Goal: Task Accomplishment & Management: Manage account settings

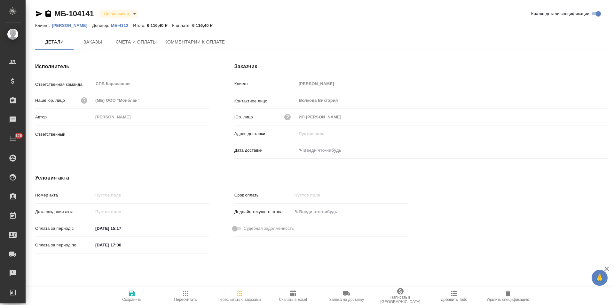
type input "Иванова Арина"
click at [100, 47] on button "Заказы" at bounding box center [93, 42] width 38 height 16
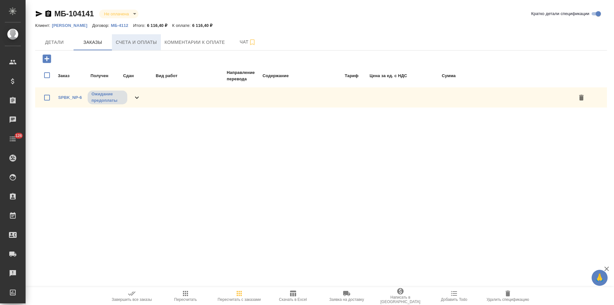
click at [137, 47] on button "Счета и оплаты" at bounding box center [136, 42] width 49 height 16
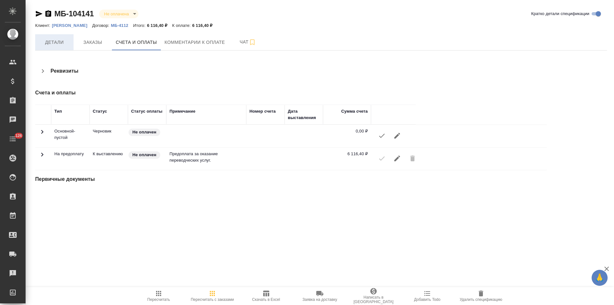
click at [62, 39] on span "Детали" at bounding box center [54, 42] width 31 height 8
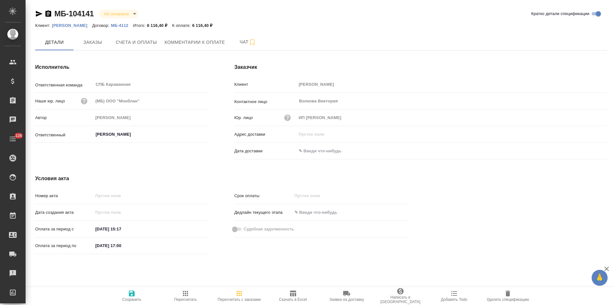
click at [111, 25] on p "МБ-4112" at bounding box center [122, 25] width 22 height 5
click at [48, 14] on icon "button" at bounding box center [48, 13] width 6 height 6
click at [111, 25] on p "МБ-4112" at bounding box center [122, 25] width 22 height 5
click at [49, 14] on icon "button" at bounding box center [48, 14] width 8 height 8
click at [146, 44] on span "Счета и оплаты" at bounding box center [136, 42] width 41 height 8
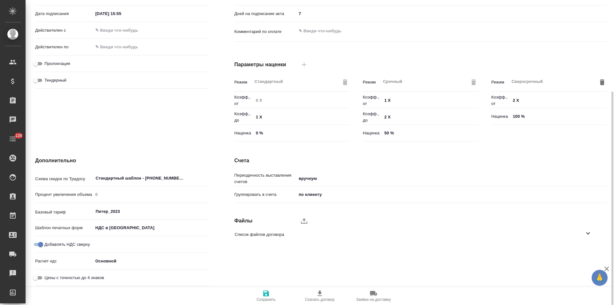
scroll to position [2, 0]
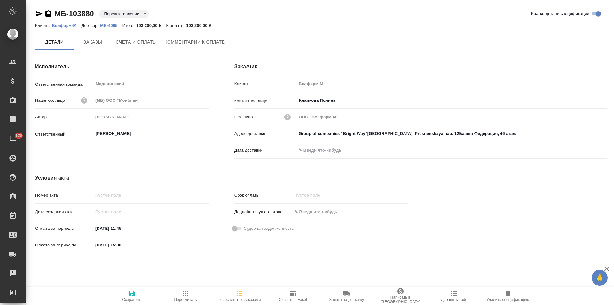
type input "Group of companies “Bright Way”[GEOGRAPHIC_DATA], Presnenskaya nab. 12Башня Фед…"
click at [102, 46] on span "Заказы" at bounding box center [92, 42] width 31 height 8
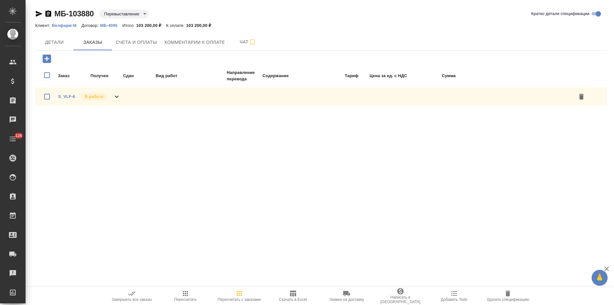
click at [117, 97] on icon at bounding box center [117, 97] width 4 height 2
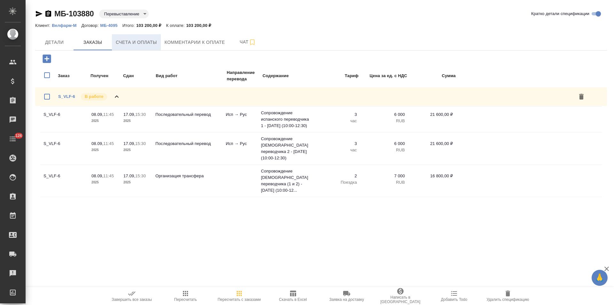
click at [151, 43] on span "Счета и оплаты" at bounding box center [136, 42] width 41 height 8
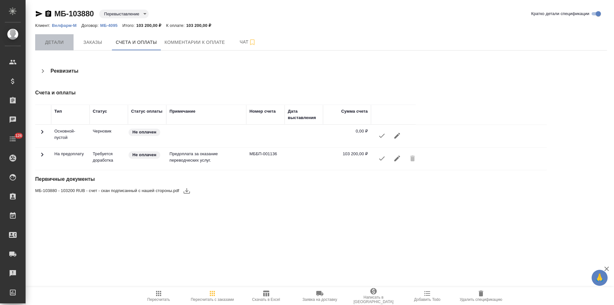
click at [59, 42] on span "Детали" at bounding box center [54, 42] width 31 height 8
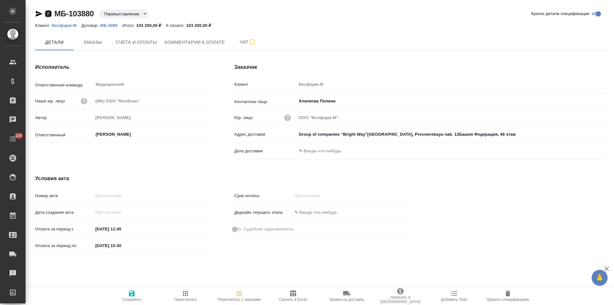
click at [47, 14] on icon "button" at bounding box center [48, 14] width 8 height 8
click at [509, 300] on span "Удалить спецификацию" at bounding box center [508, 299] width 43 height 4
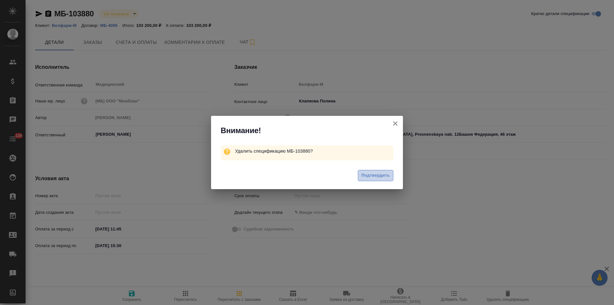
click at [380, 177] on span "Подтвердить" at bounding box center [376, 175] width 28 height 7
type input "Group of companies “Bright Way”[GEOGRAPHIC_DATA], Presnenskaya nab. 12Башня Фед…"
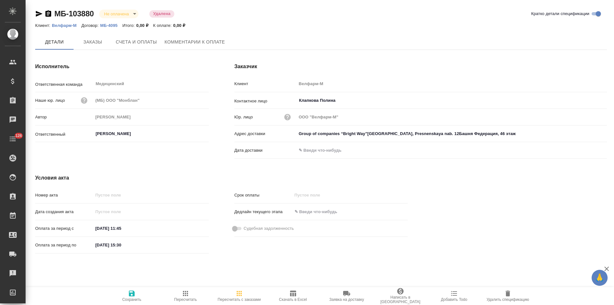
type input "Group of companies “Bright Way”Moscow, Presnenskaya nab. 12Башня Федерация, 46 …"
click at [238, 43] on span "Чат" at bounding box center [248, 42] width 31 height 8
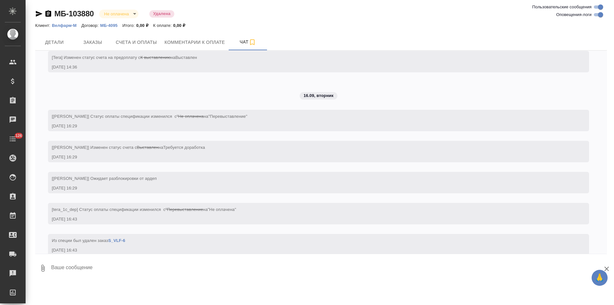
scroll to position [70, 0]
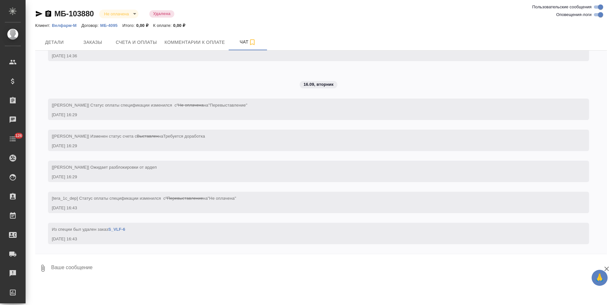
click at [118, 229] on link "S_VLF-6" at bounding box center [116, 229] width 17 height 5
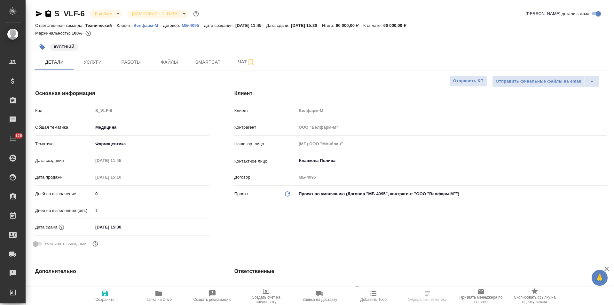
select select "RU"
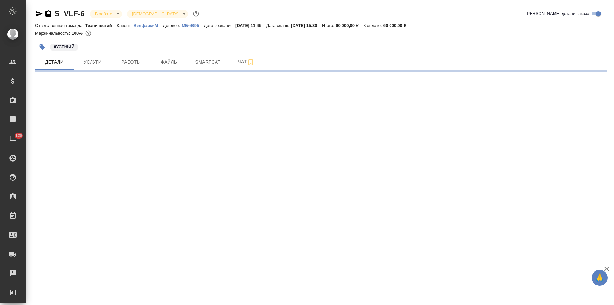
select select "RU"
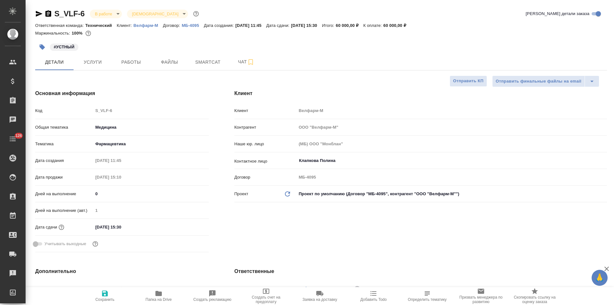
type textarea "x"
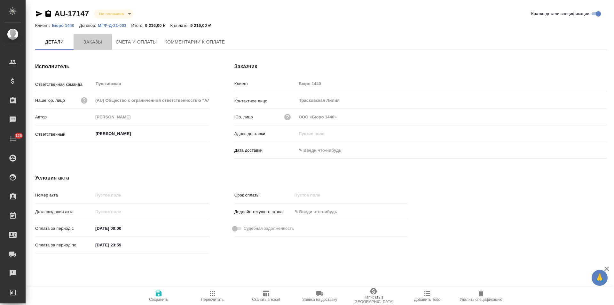
click at [98, 45] on span "Заказы" at bounding box center [92, 42] width 31 height 8
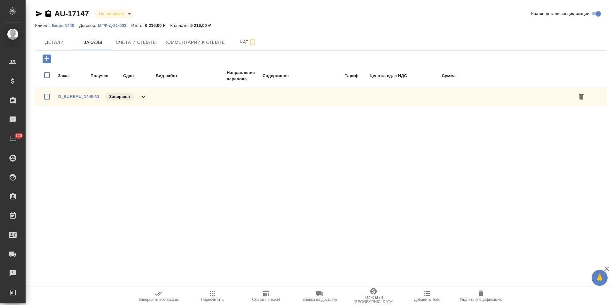
click at [144, 95] on icon at bounding box center [143, 97] width 8 height 8
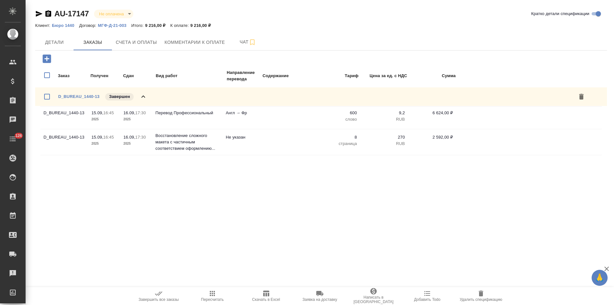
click at [110, 24] on p "МГФ-Д-21-003" at bounding box center [114, 25] width 33 height 5
click at [62, 46] on span "Детали" at bounding box center [54, 42] width 31 height 8
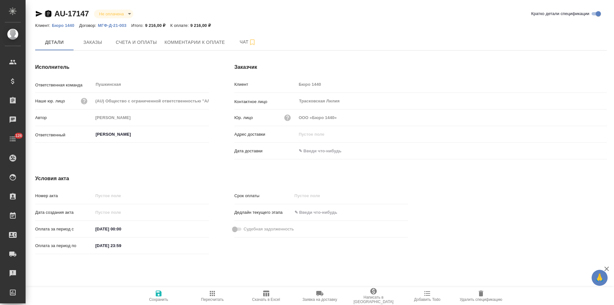
click at [47, 14] on icon "button" at bounding box center [48, 13] width 6 height 6
click at [139, 48] on button "Счета и оплаты" at bounding box center [136, 42] width 49 height 16
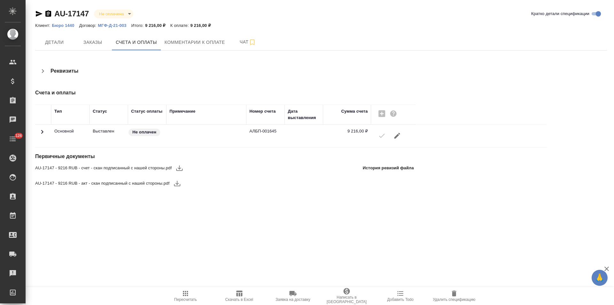
click at [48, 44] on span "Детали" at bounding box center [54, 42] width 31 height 8
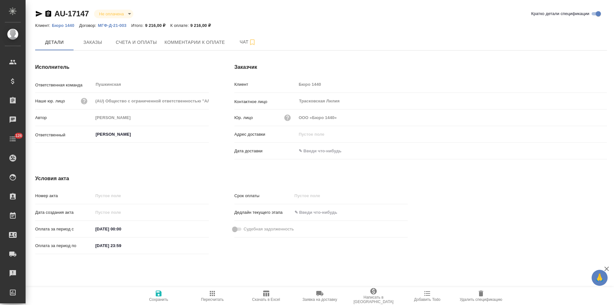
click at [326, 150] on input "text" at bounding box center [325, 150] width 56 height 9
click at [588, 152] on icon "button" at bounding box center [589, 151] width 8 height 8
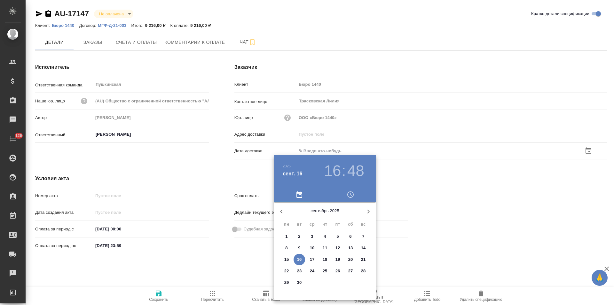
click at [299, 260] on p "16" at bounding box center [299, 259] width 5 height 6
type input "16.09.2025 16:48"
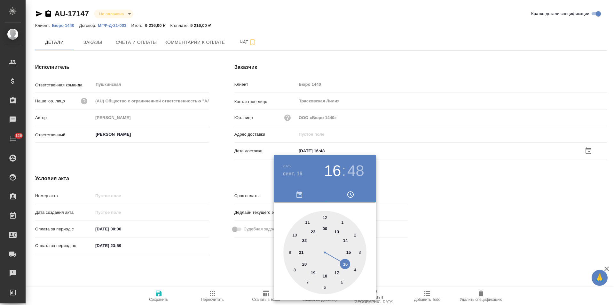
click at [241, 262] on div at bounding box center [307, 152] width 614 height 305
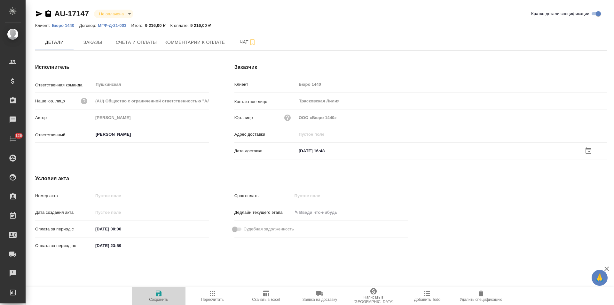
click at [160, 295] on icon "button" at bounding box center [159, 293] width 6 height 6
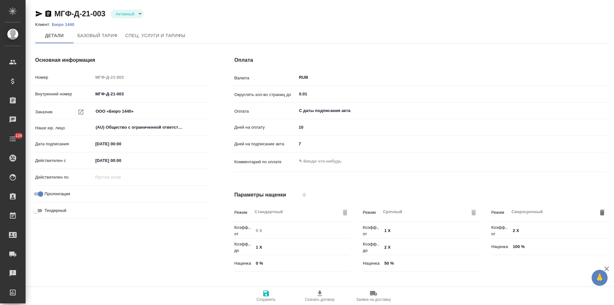
type input "1062 awatera + Marketing"
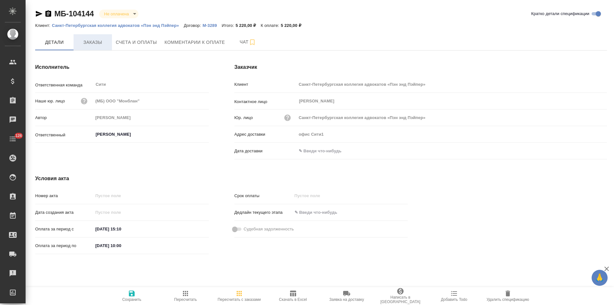
click at [99, 48] on button "Заказы" at bounding box center [93, 42] width 38 height 16
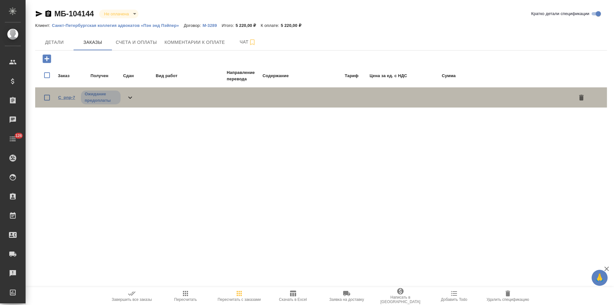
click at [72, 98] on link "C_pnp-7" at bounding box center [66, 97] width 17 height 5
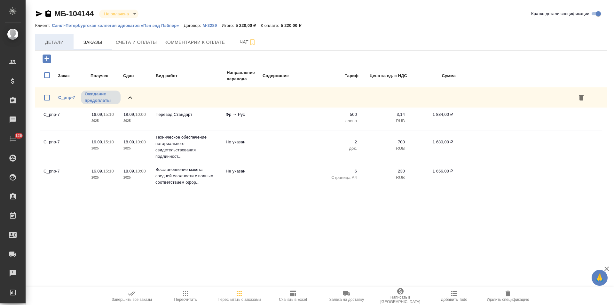
click at [58, 45] on span "Детали" at bounding box center [54, 42] width 31 height 8
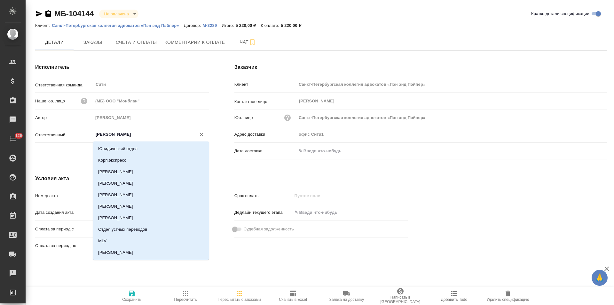
click at [132, 135] on input "Лямина Надежда" at bounding box center [140, 135] width 91 height 8
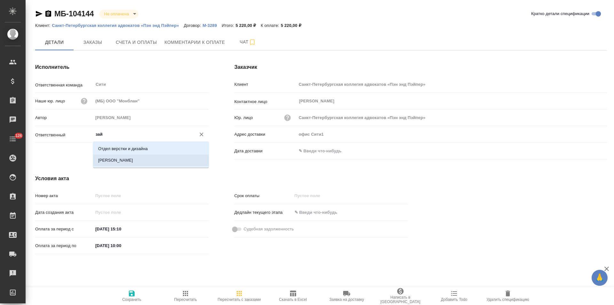
click at [135, 162] on li "Зайцева Светлана" at bounding box center [151, 161] width 116 height 12
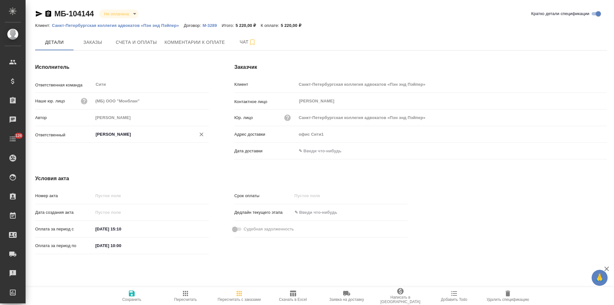
type input "Зайцева Светлана"
drag, startPoint x: 134, startPoint y: 295, endPoint x: 141, endPoint y: 280, distance: 16.6
click at [134, 295] on icon "button" at bounding box center [132, 293] width 6 height 6
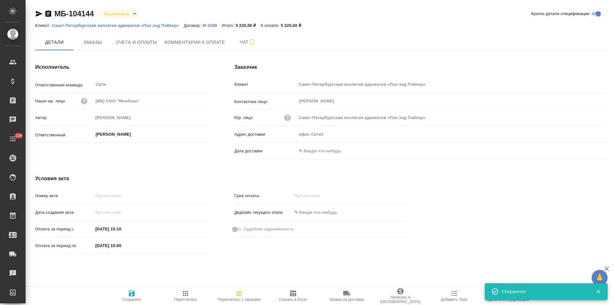
click at [209, 27] on p "М-3289" at bounding box center [212, 25] width 19 height 5
click at [50, 14] on icon "button" at bounding box center [48, 13] width 6 height 6
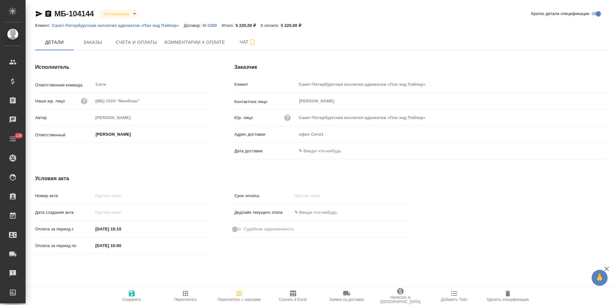
click at [212, 25] on p "М-3289" at bounding box center [212, 25] width 19 height 5
click at [150, 45] on span "Счета и оплаты" at bounding box center [136, 42] width 41 height 8
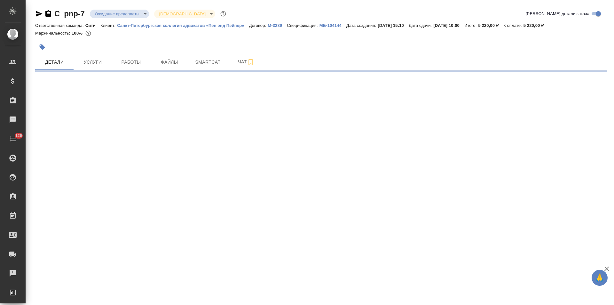
select select "RU"
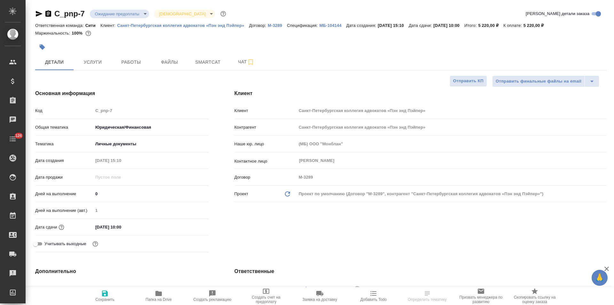
type textarea "x"
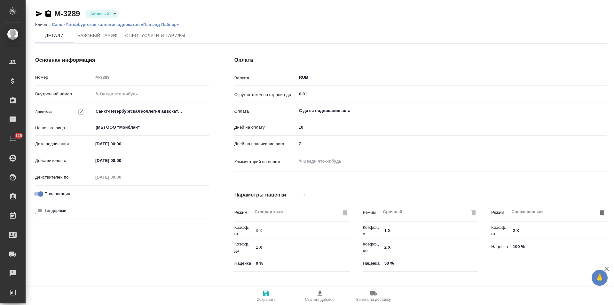
type input "Новый, 2022 (руб.)"
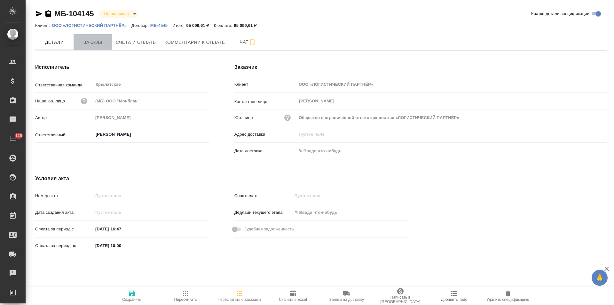
click at [92, 46] on span "Заказы" at bounding box center [92, 42] width 31 height 8
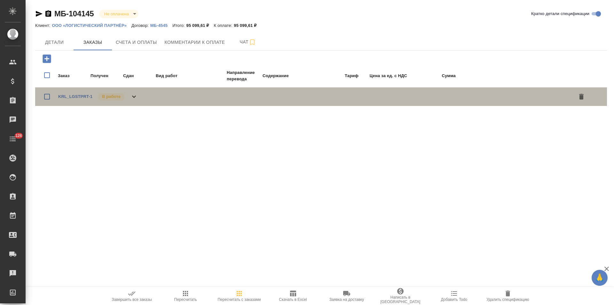
click at [136, 98] on icon at bounding box center [134, 97] width 8 height 8
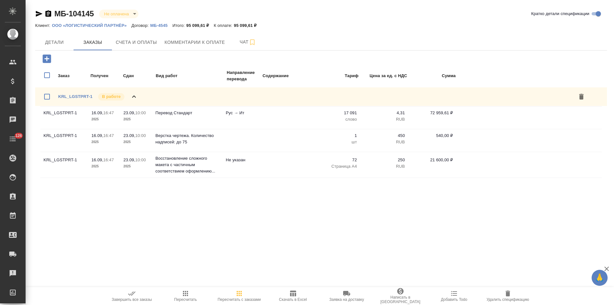
click at [136, 98] on icon at bounding box center [134, 97] width 8 height 8
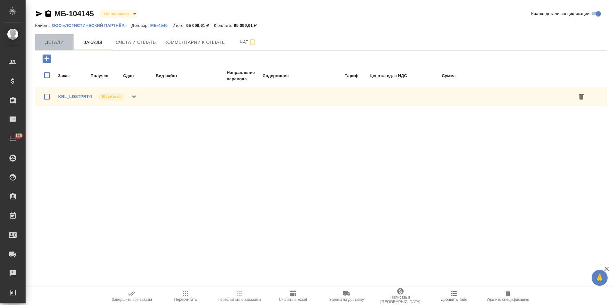
click at [60, 44] on span "Детали" at bounding box center [54, 42] width 31 height 8
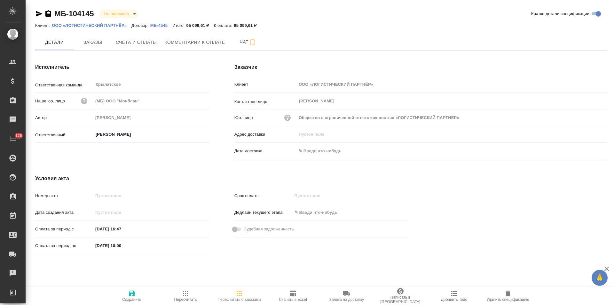
click at [159, 27] on p "МБ-4545" at bounding box center [161, 25] width 22 height 5
click at [99, 43] on span "Заказы" at bounding box center [92, 42] width 31 height 8
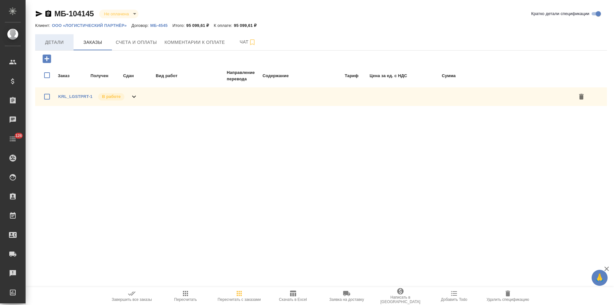
click at [60, 42] on span "Детали" at bounding box center [54, 42] width 31 height 8
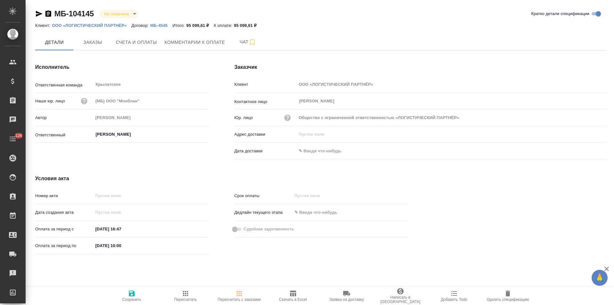
click at [112, 25] on p "ООО «ЛОГИСТИЧЕСКИЙ ПАРТНЁР»" at bounding box center [92, 25] width 80 height 5
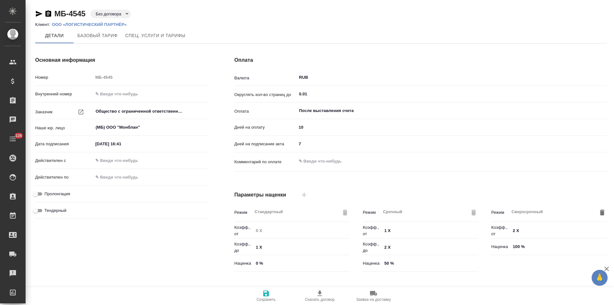
type input "Прайс_2025_филиалы"
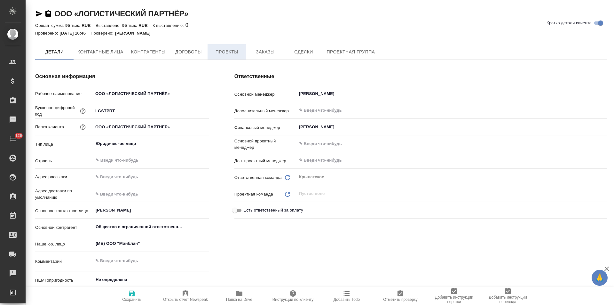
type textarea "x"
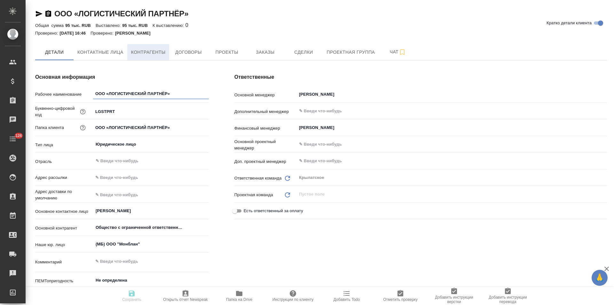
type textarea "x"
click at [156, 53] on span "Контрагенты" at bounding box center [148, 52] width 35 height 8
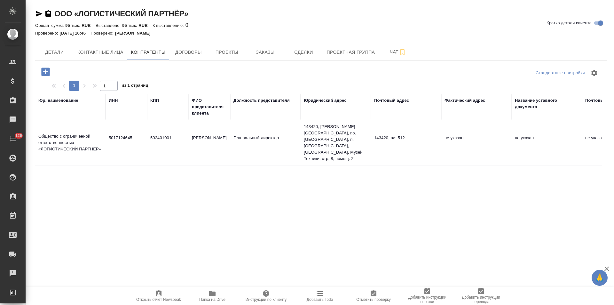
click at [224, 136] on td "[PERSON_NAME]" at bounding box center [210, 142] width 42 height 22
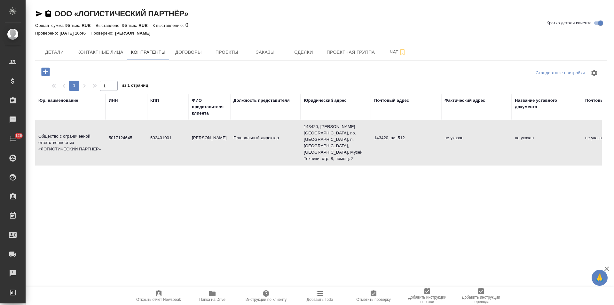
click at [224, 136] on td "[PERSON_NAME]" at bounding box center [210, 142] width 42 height 22
type textarea "Общество с ограниченной ответственностью «ЛОГИСТИЧЕСКИЙ ПАРТНЁР»"
type input "5017124645"
type input "502401001"
type input "[PERSON_NAME]"
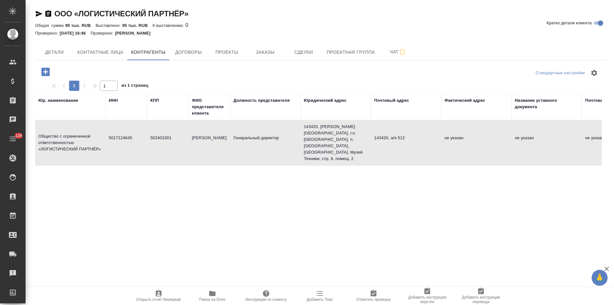
type input "Генеральный директор"
type textarea "143420, [PERSON_NAME][GEOGRAPHIC_DATA], г.о. [GEOGRAPHIC_DATA], п. [GEOGRAPHIC_…"
type textarea "143420, а/я 512"
type input "ПАО СБЕРБАНК"
type input "40702810438000270454"
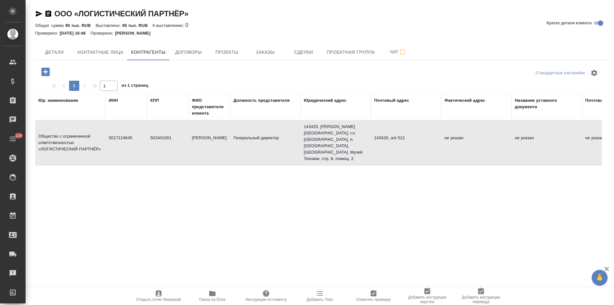
type input "044525225"
type input "30101810400000000225"
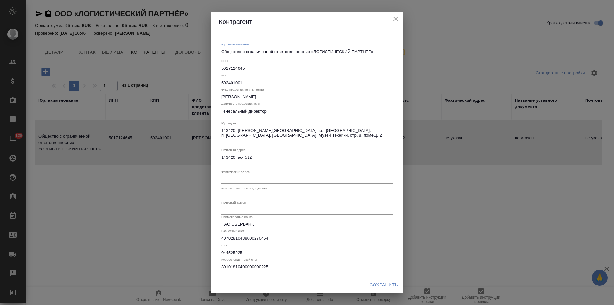
drag, startPoint x: 312, startPoint y: 53, endPoint x: 179, endPoint y: 50, distance: 132.2
click at [179, 50] on div "Контрагент Юр. наименование Общество с ограниченной ответственностью «ЛОГИСТИЧЕ…" at bounding box center [307, 152] width 614 height 305
type textarea "ООО «ЛОГИСТИЧЕСКИЙ ПАРТНЁР»"
click at [388, 287] on span "Сохранить" at bounding box center [384, 285] width 28 height 8
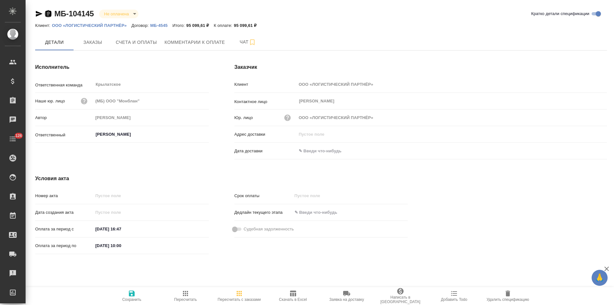
click at [49, 14] on icon "button" at bounding box center [48, 13] width 6 height 6
click at [131, 39] on span "Счета и оплаты" at bounding box center [136, 42] width 41 height 8
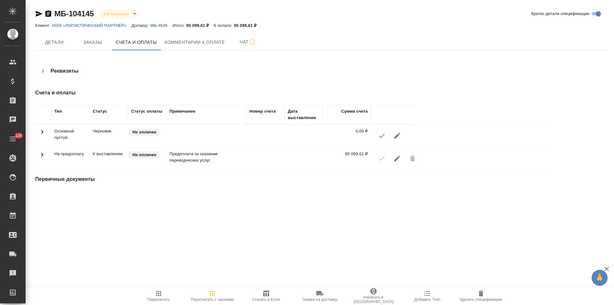
click at [45, 72] on icon "button" at bounding box center [43, 71] width 8 height 8
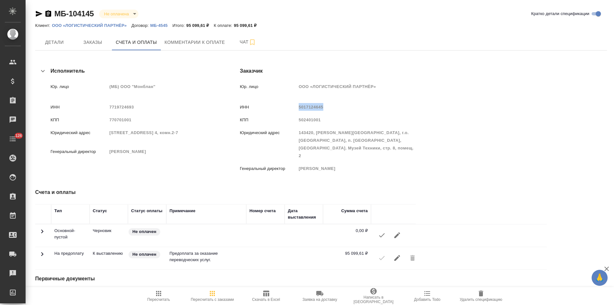
drag, startPoint x: 324, startPoint y: 107, endPoint x: 299, endPoint y: 109, distance: 24.7
click at [299, 109] on div "5017124645" at bounding box center [358, 107] width 118 height 8
copy span "5017124645"
click at [271, 293] on span "Скачать в Excel" at bounding box center [266, 296] width 46 height 12
click at [243, 44] on span "Чат" at bounding box center [248, 42] width 31 height 8
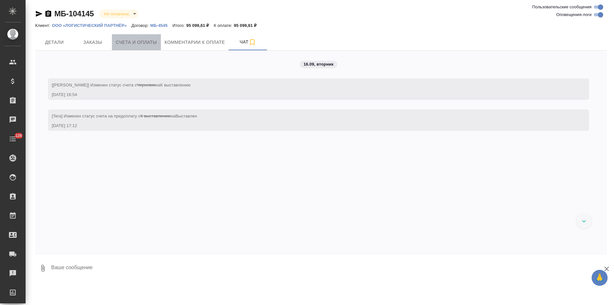
click at [137, 47] on button "Счета и оплаты" at bounding box center [136, 42] width 49 height 16
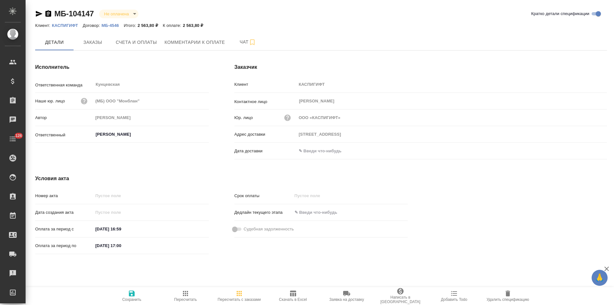
click at [116, 25] on p "МБ-4546" at bounding box center [113, 25] width 22 height 5
click at [48, 12] on icon "button" at bounding box center [48, 13] width 6 height 6
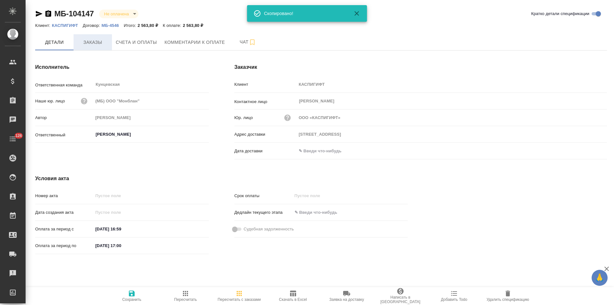
click at [96, 39] on span "Заказы" at bounding box center [92, 42] width 31 height 8
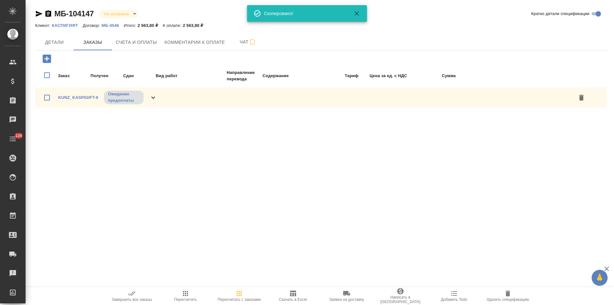
click at [53, 43] on span "Детали" at bounding box center [54, 42] width 31 height 8
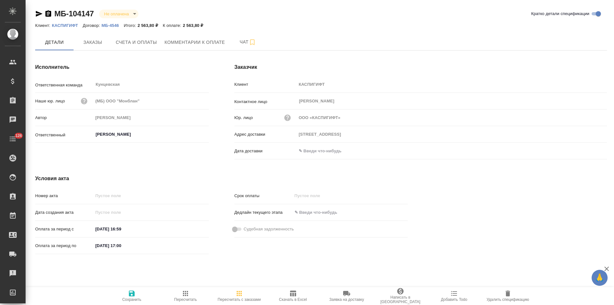
click at [76, 25] on p "КАСПИГИФТ" at bounding box center [67, 25] width 31 height 5
click at [66, 24] on p "КАСПИГИФТ" at bounding box center [67, 25] width 31 height 5
click at [139, 45] on span "Счета и оплаты" at bounding box center [136, 42] width 41 height 8
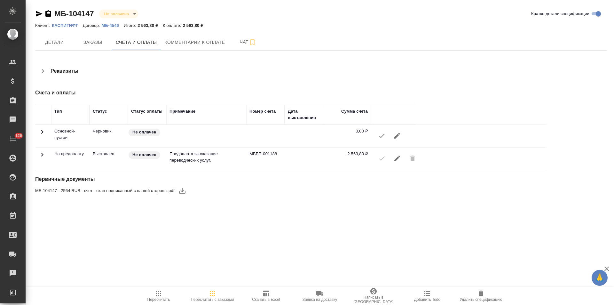
click at [42, 72] on icon "button" at bounding box center [43, 71] width 2 height 4
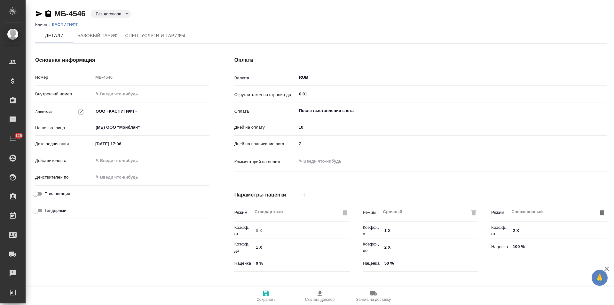
type input "Прайс_2025_филиалы"
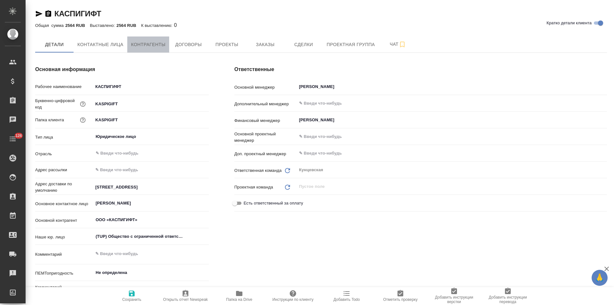
click at [154, 47] on span "Контрагенты" at bounding box center [148, 45] width 35 height 8
type textarea "x"
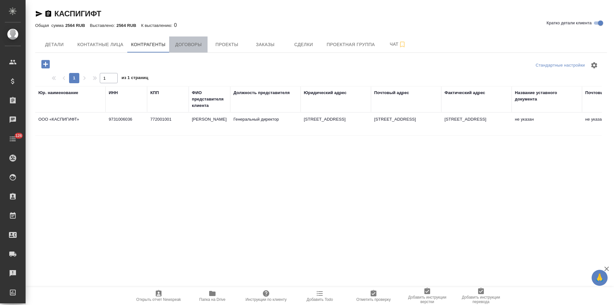
click at [195, 47] on span "Договоры" at bounding box center [188, 45] width 31 height 8
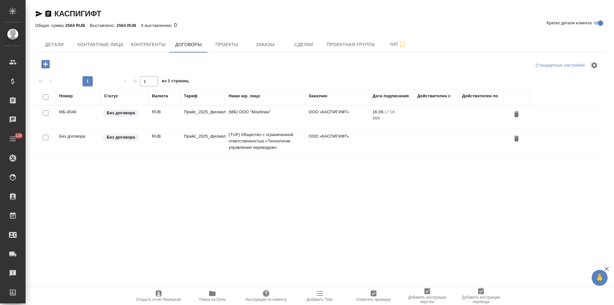
click at [276, 147] on td "(TUP) Общество с ограниченной ответственностью «Технологии управления переводом»" at bounding box center [266, 141] width 80 height 26
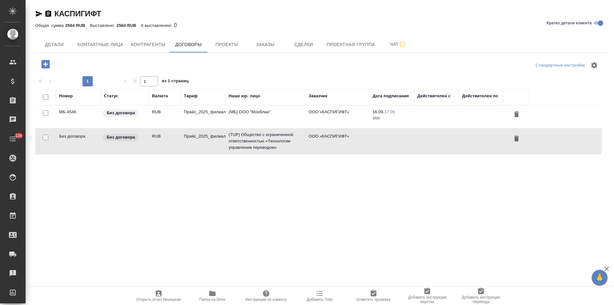
click at [275, 147] on td "(TUP) Общество с ограниченной ответственностью «Технологии управления переводом»" at bounding box center [266, 141] width 80 height 26
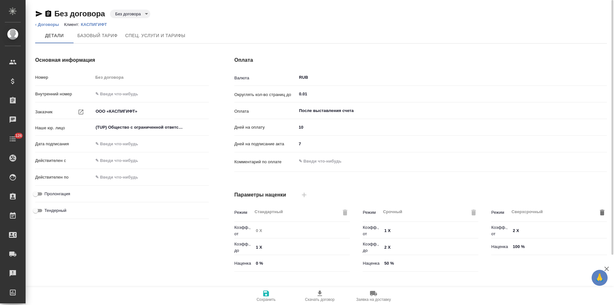
type input "Прайс_2025_филиалы"
click at [133, 17] on body "🙏 .cls-1 fill:#fff; AWATERA [PERSON_NAME] Спецификации Заказы Чаты 126 Todo Про…" at bounding box center [307, 152] width 614 height 305
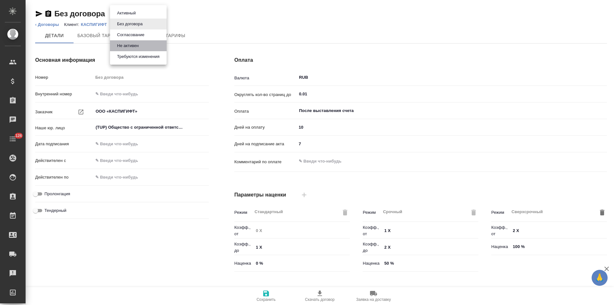
click at [134, 45] on button "Не активен" at bounding box center [128, 45] width 26 height 7
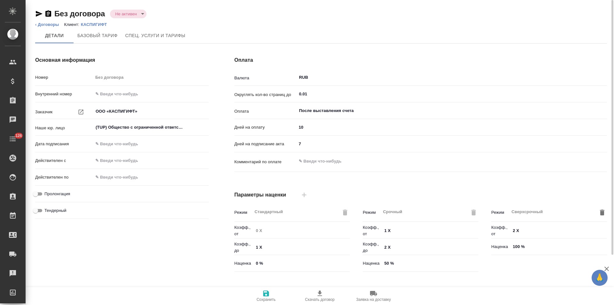
type input "Прайс_2025_филиалы"
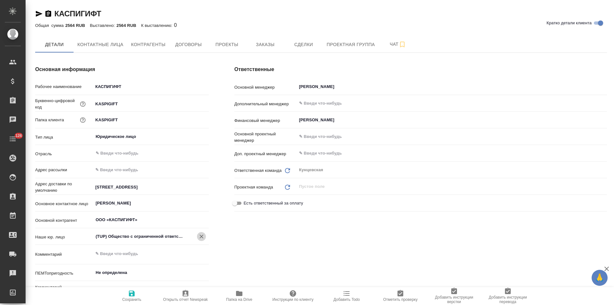
click at [203, 239] on icon "Очистить" at bounding box center [201, 236] width 6 height 6
click at [134, 298] on span "Сохранить" at bounding box center [131, 299] width 19 height 4
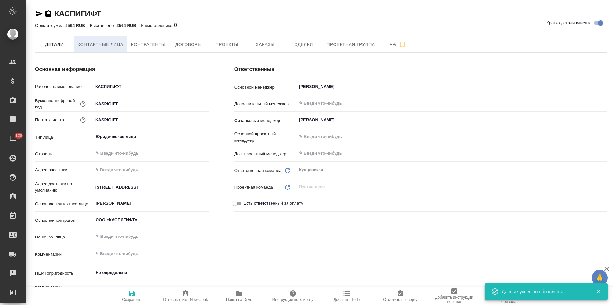
click at [107, 49] on button "Контактные лица" at bounding box center [101, 44] width 54 height 16
select select "RU"
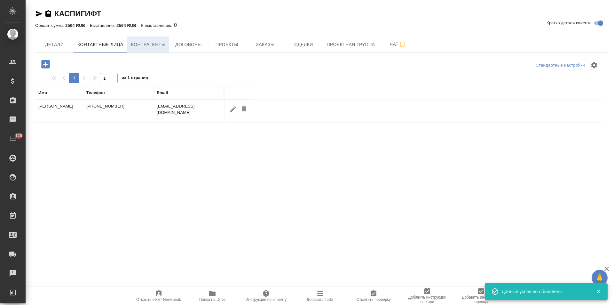
click at [152, 47] on span "Контрагенты" at bounding box center [148, 45] width 35 height 8
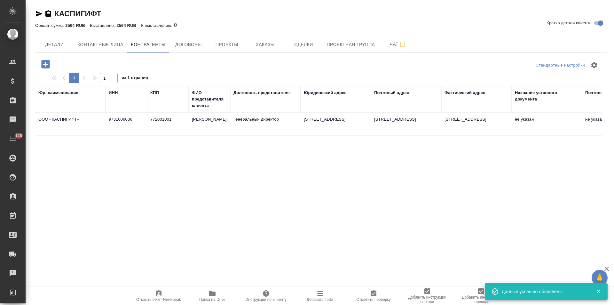
click at [192, 46] on span "Договоры" at bounding box center [188, 45] width 31 height 8
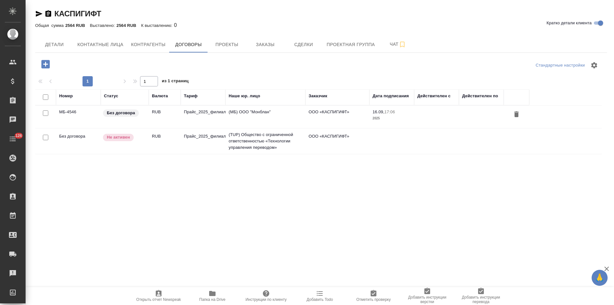
click at [224, 48] on span "Проекты" at bounding box center [226, 45] width 31 height 8
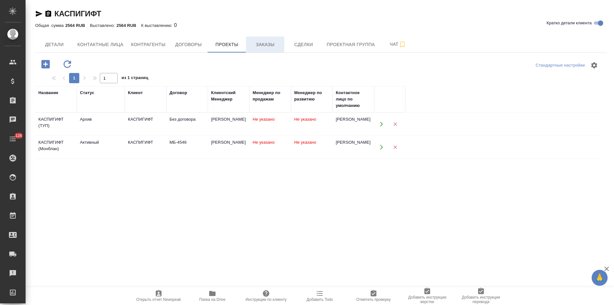
click at [257, 49] on button "Заказы" at bounding box center [265, 44] width 38 height 16
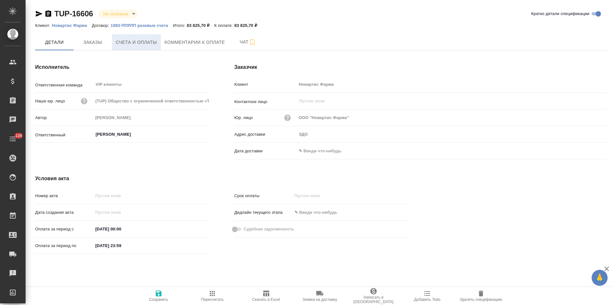
click at [141, 39] on span "Счета и оплаты" at bounding box center [136, 42] width 41 height 8
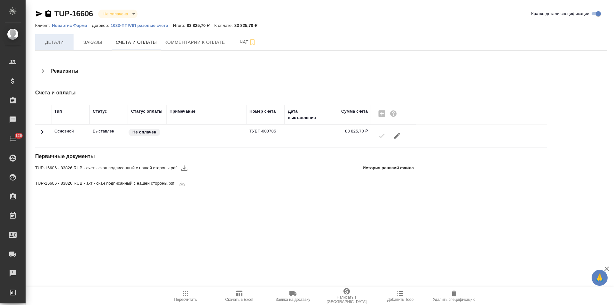
click at [58, 48] on button "Детали" at bounding box center [54, 42] width 38 height 16
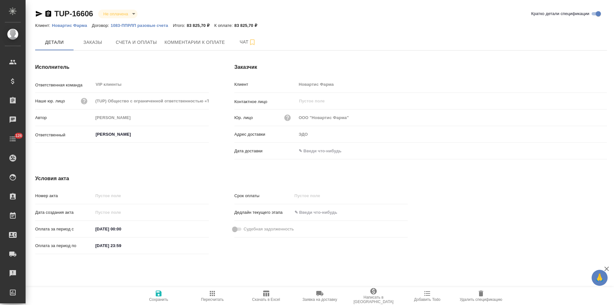
click at [47, 14] on icon "button" at bounding box center [48, 14] width 8 height 8
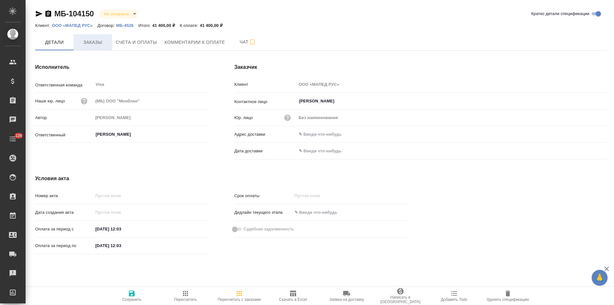
click at [99, 44] on span "Заказы" at bounding box center [92, 42] width 31 height 8
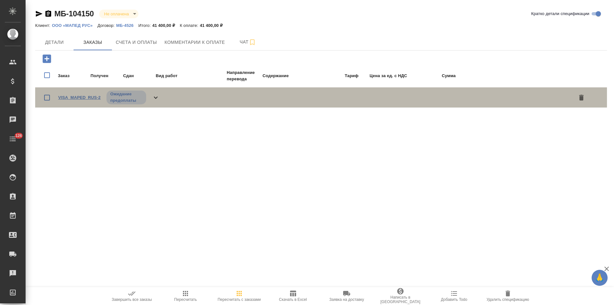
click at [97, 97] on link "VISA_MAPED_RUS-2" at bounding box center [79, 97] width 43 height 5
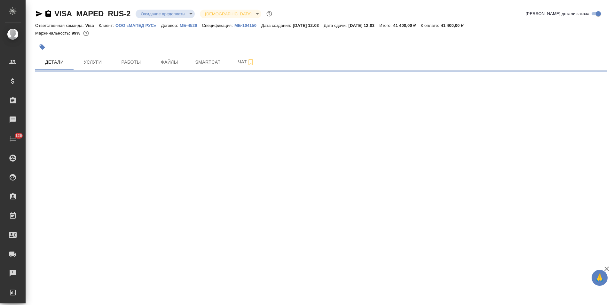
select select "RU"
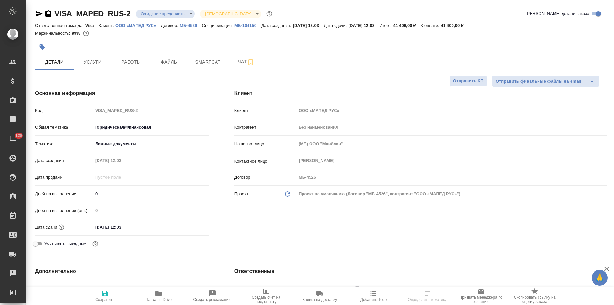
type textarea "x"
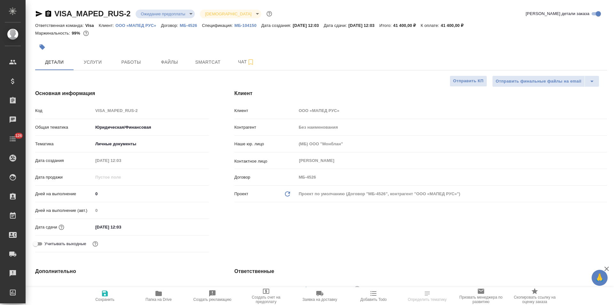
type textarea "x"
click at [287, 193] on icon "Обновить данные" at bounding box center [288, 194] width 8 height 8
type textarea "x"
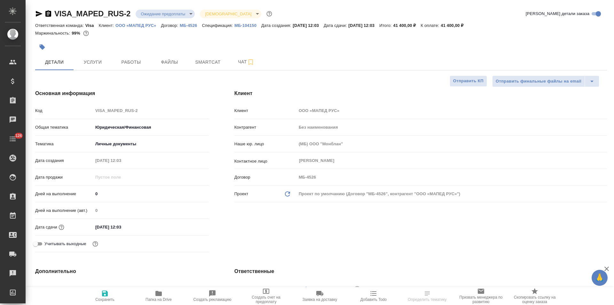
type input "ООО «МАПЕД РУС»"
type textarea "x"
click at [48, 14] on icon "button" at bounding box center [48, 13] width 6 height 6
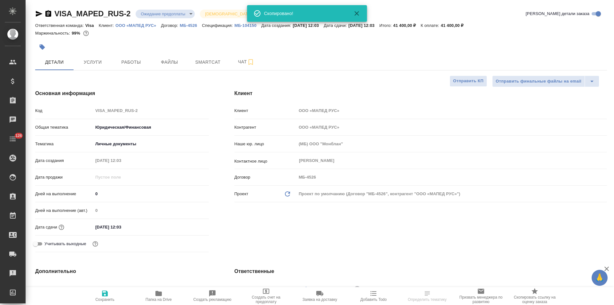
type textarea "x"
select select "RU"
type textarea "x"
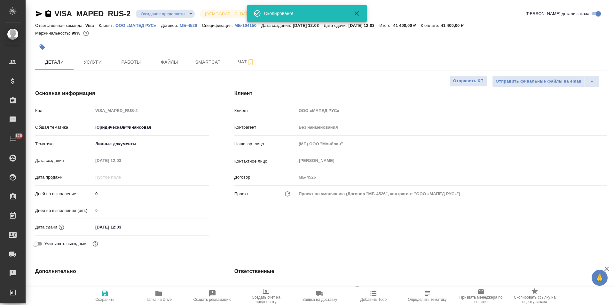
type textarea "x"
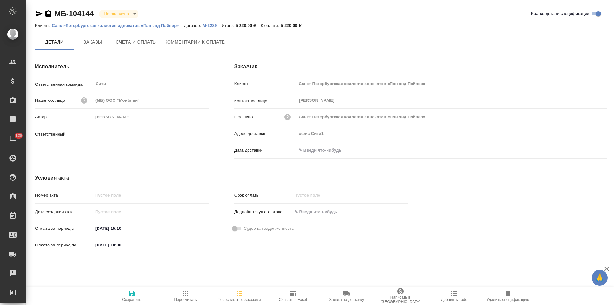
type input "[PERSON_NAME]"
click at [105, 43] on span "Заказы" at bounding box center [92, 42] width 31 height 8
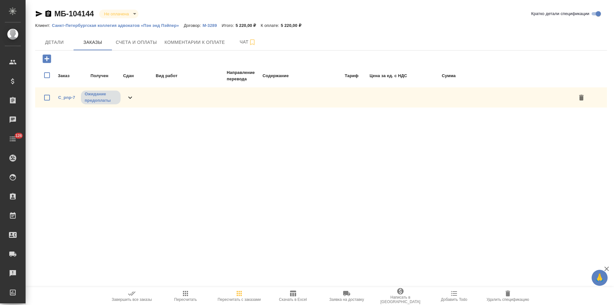
click at [130, 96] on icon at bounding box center [130, 98] width 8 height 8
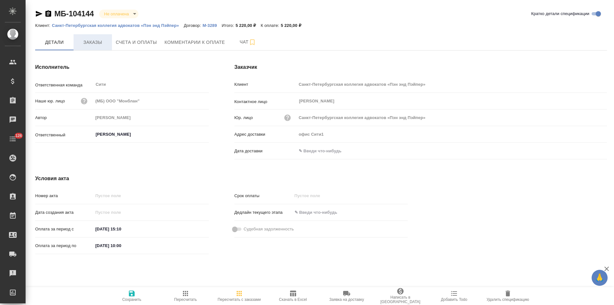
click at [95, 46] on span "Заказы" at bounding box center [92, 42] width 31 height 8
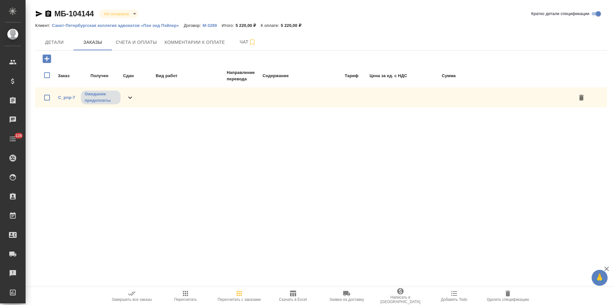
click at [134, 98] on div "C_pnp-7 Ожидание предоплаты" at bounding box center [321, 97] width 572 height 20
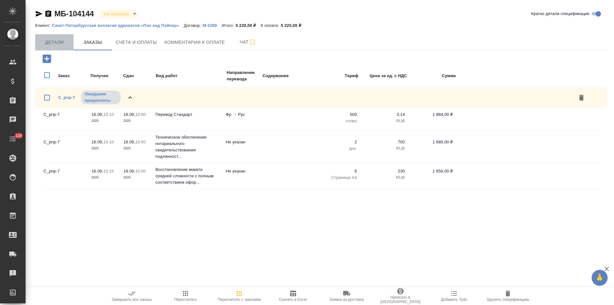
click at [60, 44] on span "Детали" at bounding box center [54, 42] width 31 height 8
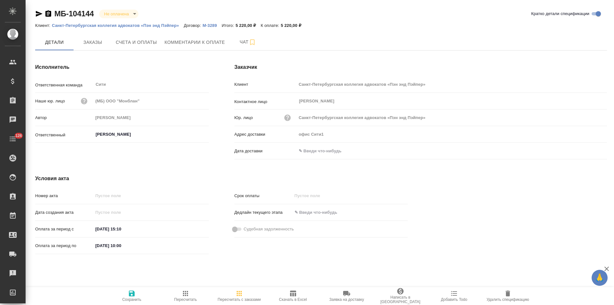
click at [48, 14] on icon "button" at bounding box center [48, 14] width 8 height 8
click at [134, 42] on span "Счета и оплаты" at bounding box center [136, 42] width 41 height 8
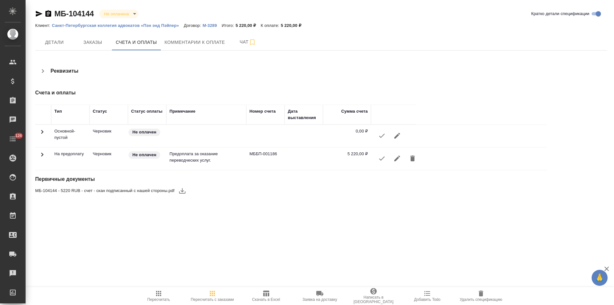
click at [485, 296] on span "Удалить спецификацию" at bounding box center [481, 296] width 46 height 12
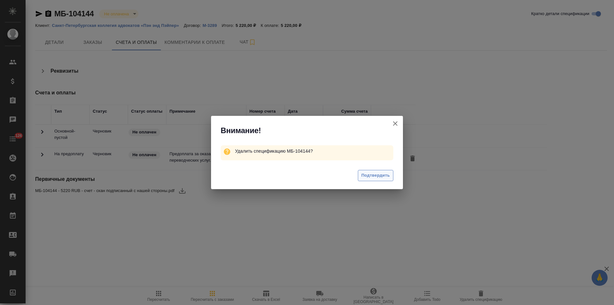
click at [380, 177] on span "Подтвердить" at bounding box center [376, 175] width 28 height 7
